Goal: Transaction & Acquisition: Obtain resource

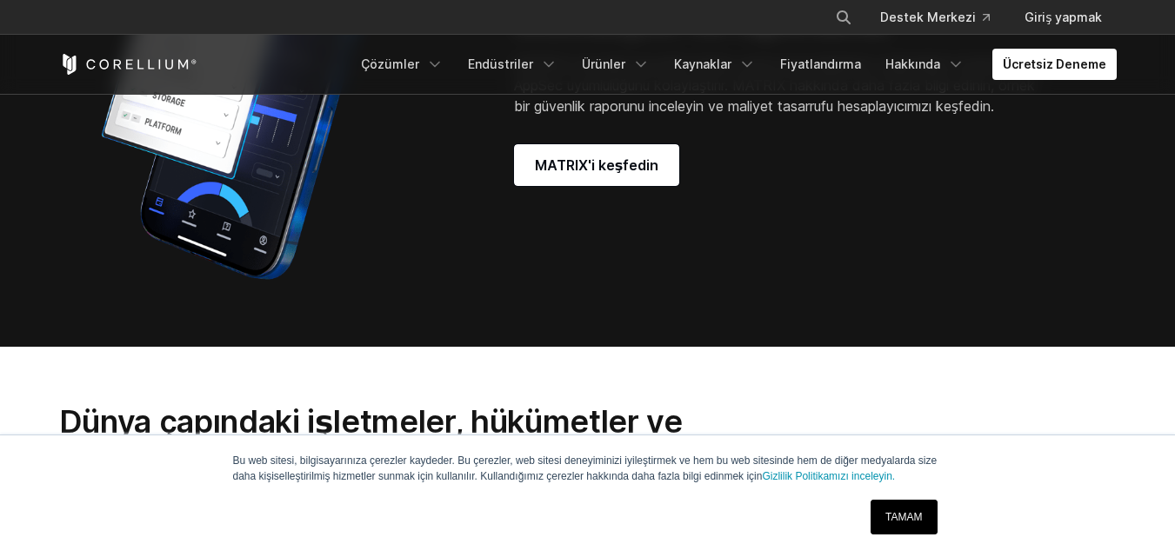
scroll to position [1478, 0]
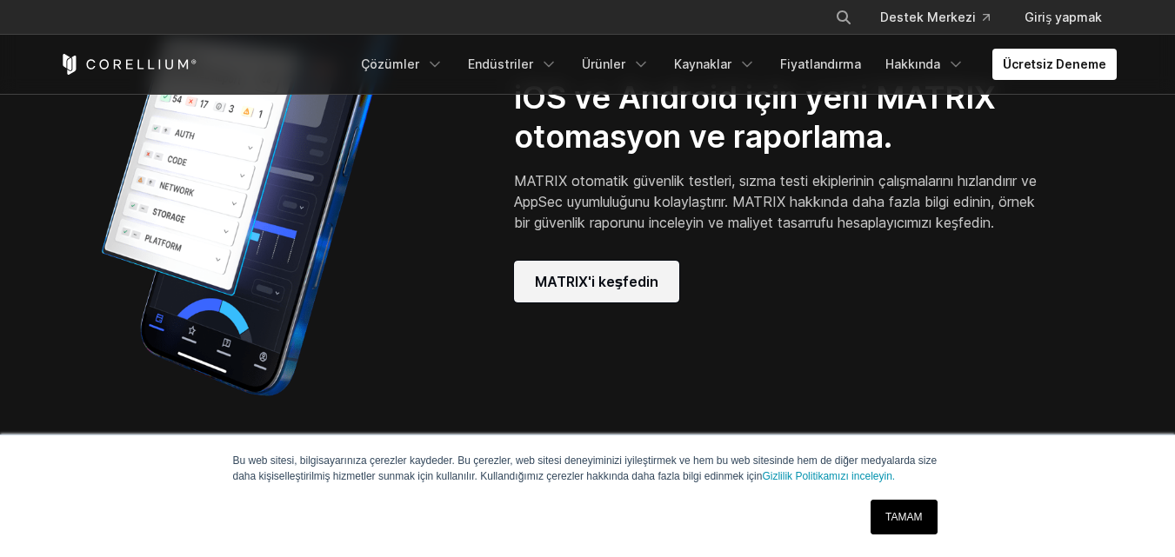
click at [636, 277] on link "MATRIX'i keşfedin" at bounding box center [597, 282] width 166 height 42
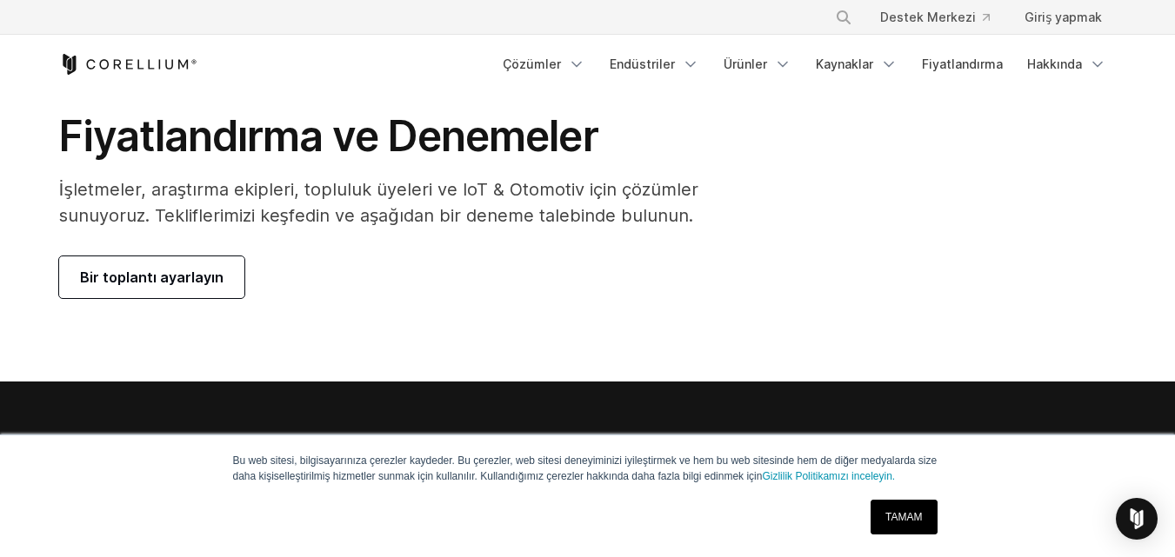
scroll to position [87, 0]
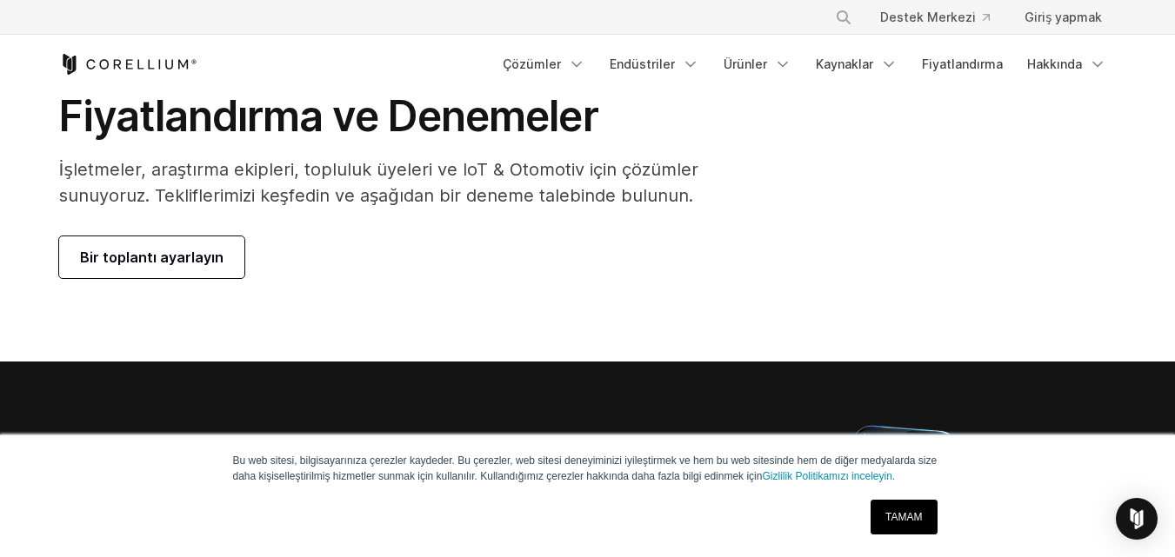
click at [217, 262] on font "Bir toplantı ayarlayın" at bounding box center [151, 257] width 143 height 17
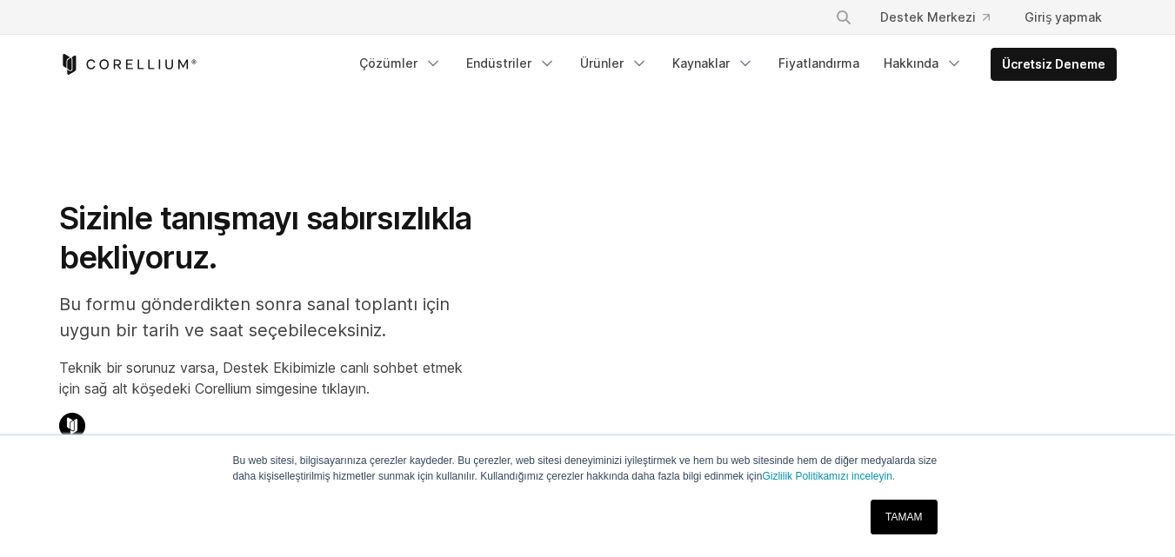
scroll to position [100, 0]
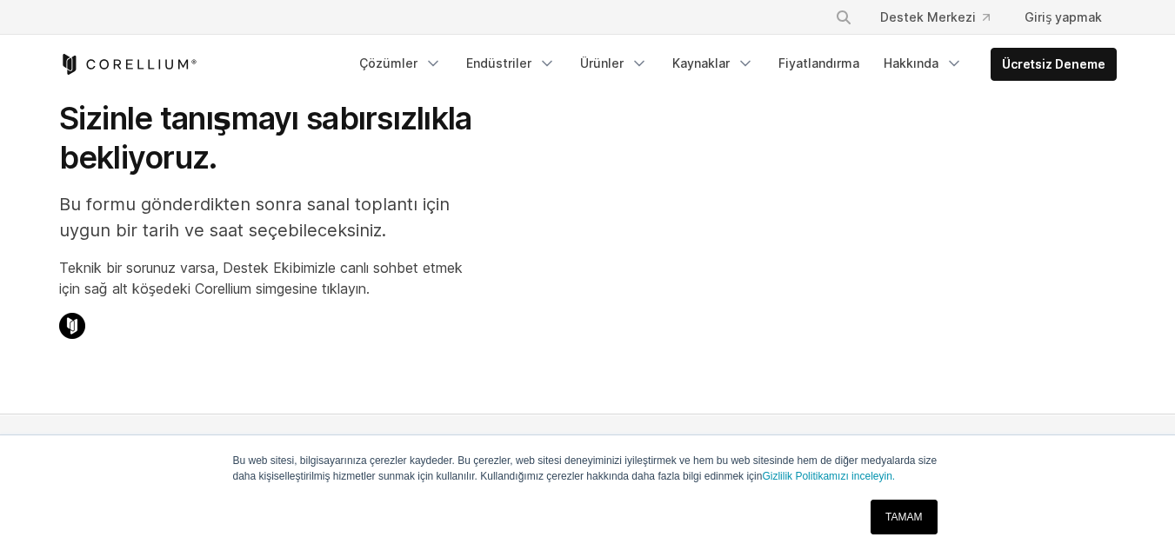
select select "**"
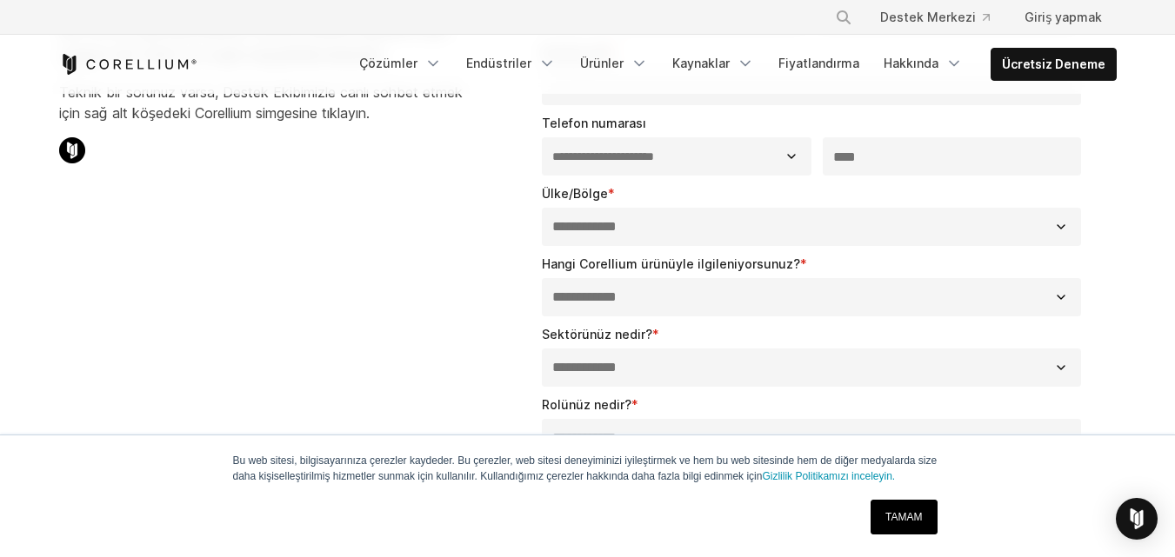
scroll to position [522, 0]
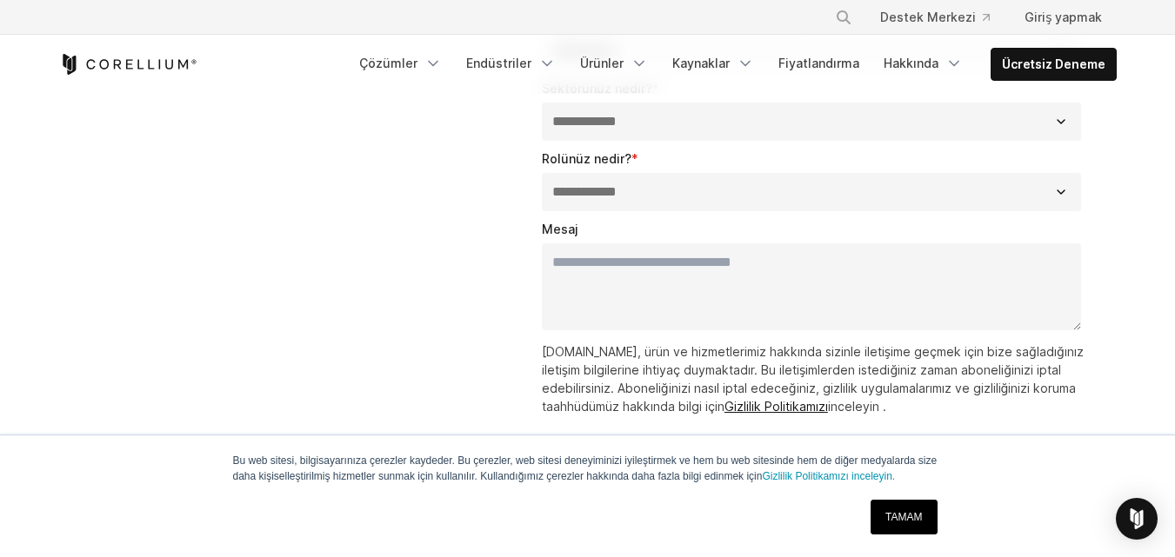
click at [895, 498] on div "TAMAM" at bounding box center [903, 517] width 77 height 45
click at [901, 510] on link "TAMAM" at bounding box center [903, 517] width 66 height 35
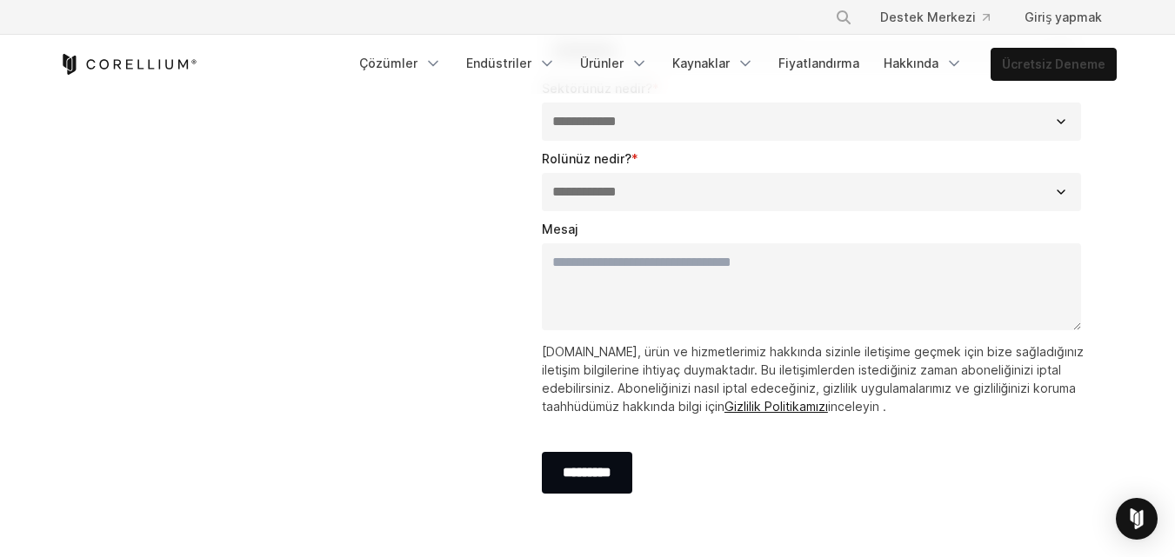
click at [1047, 62] on font "Ücretsiz Deneme" at bounding box center [1053, 64] width 103 height 15
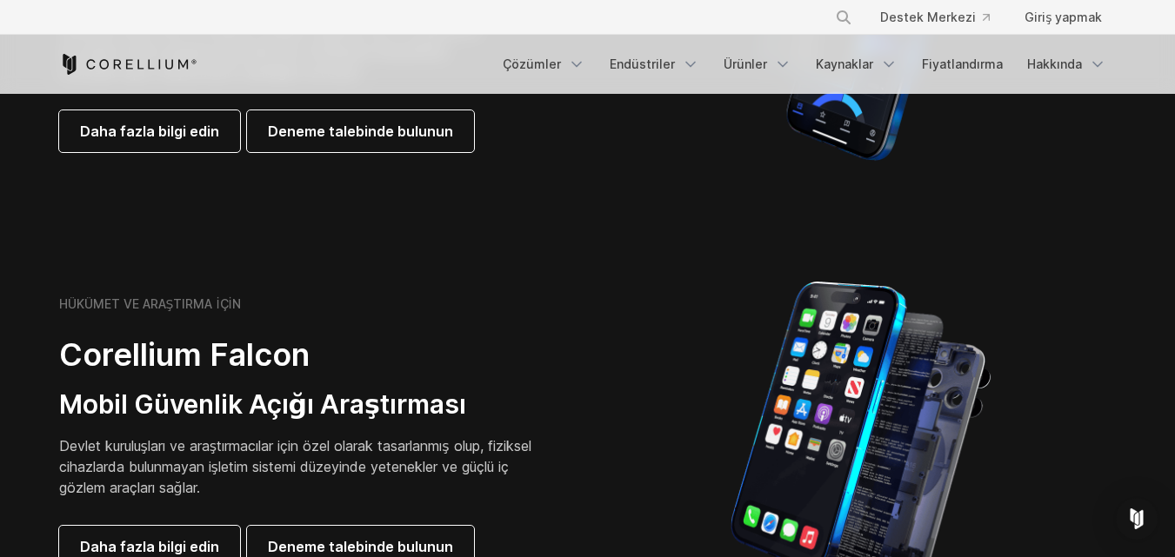
scroll to position [609, 0]
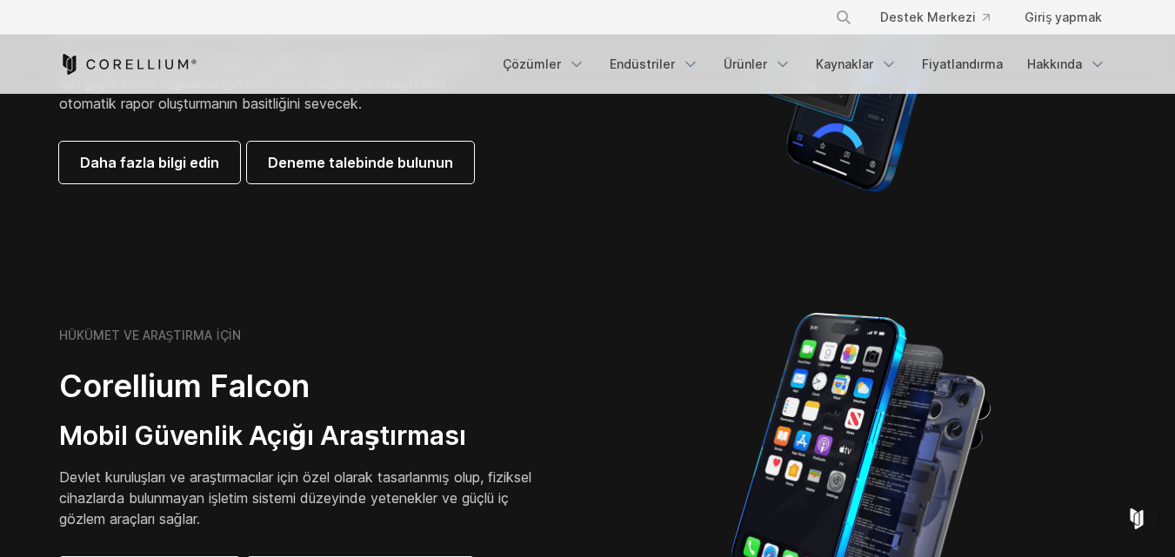
click at [460, 190] on div "İŞ İÇİN Corellium Engereği Mobil Uygulama Güvenlik Testi Güvenlik sızma testi v…" at bounding box center [588, 48] width 1092 height 304
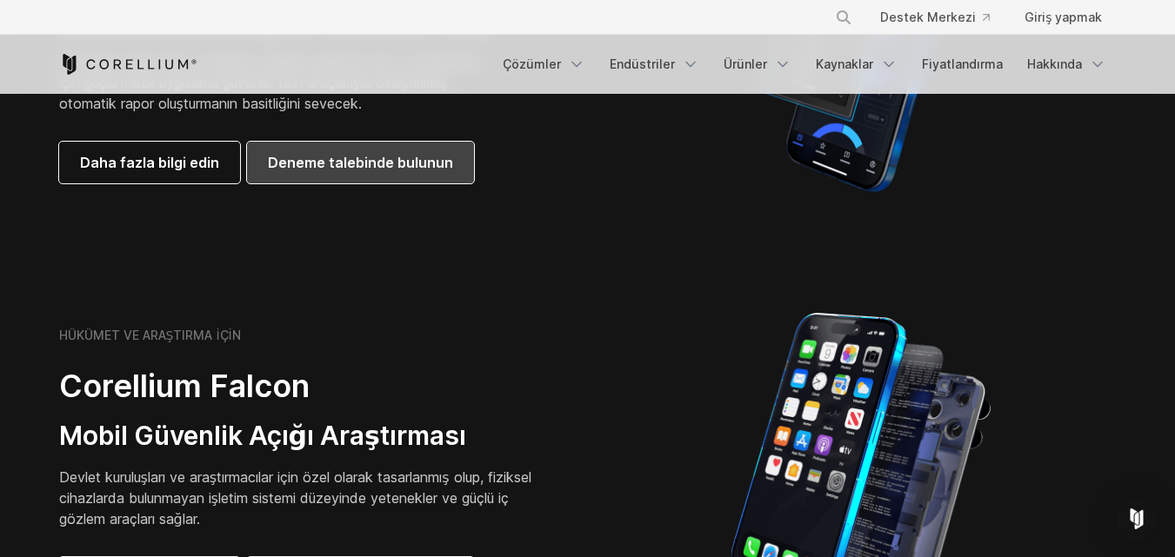
click at [423, 163] on font "Deneme talebinde bulunun" at bounding box center [360, 162] width 185 height 17
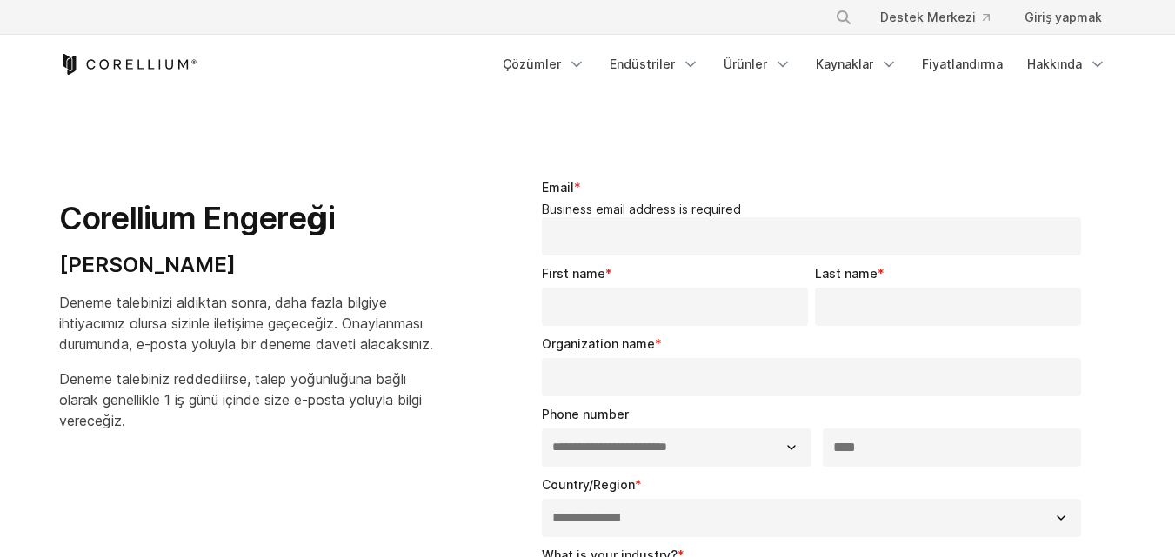
select select "**"
